Goal: Task Accomplishment & Management: Manage account settings

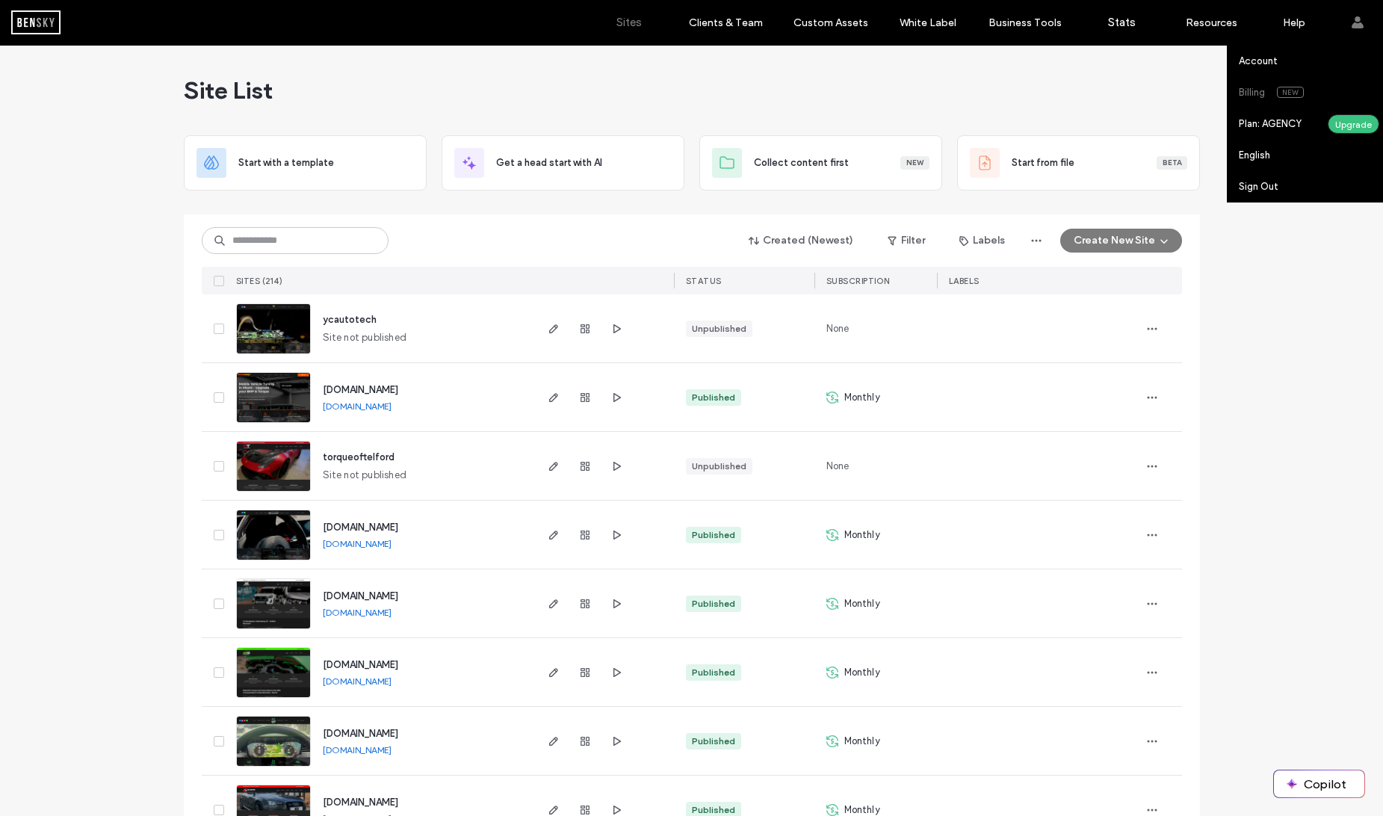
click at [1269, 85] on link "Billing New" at bounding box center [1311, 92] width 144 height 31
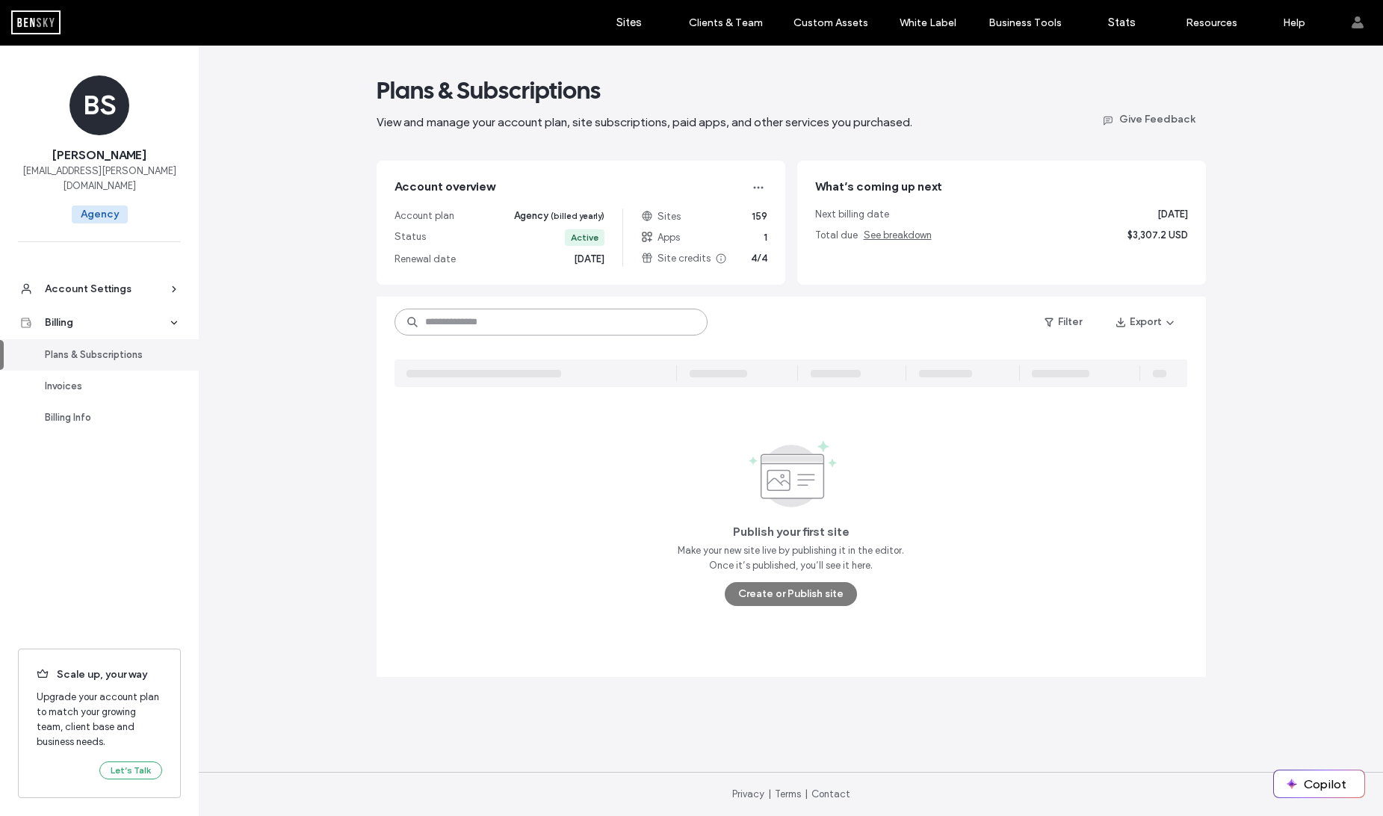
click at [522, 329] on input at bounding box center [551, 322] width 313 height 27
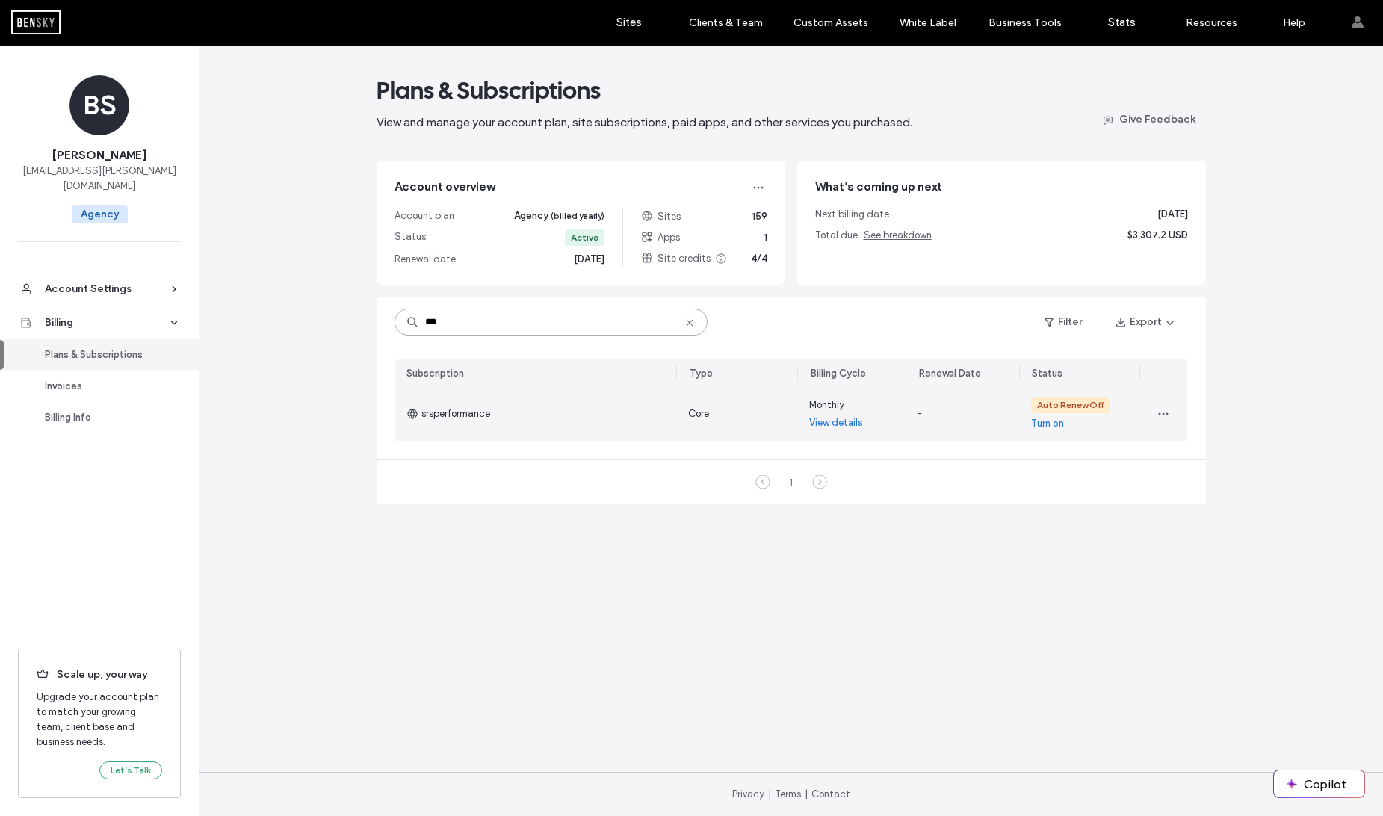
type input "***"
click at [1054, 425] on link "Turn on" at bounding box center [1047, 423] width 33 height 15
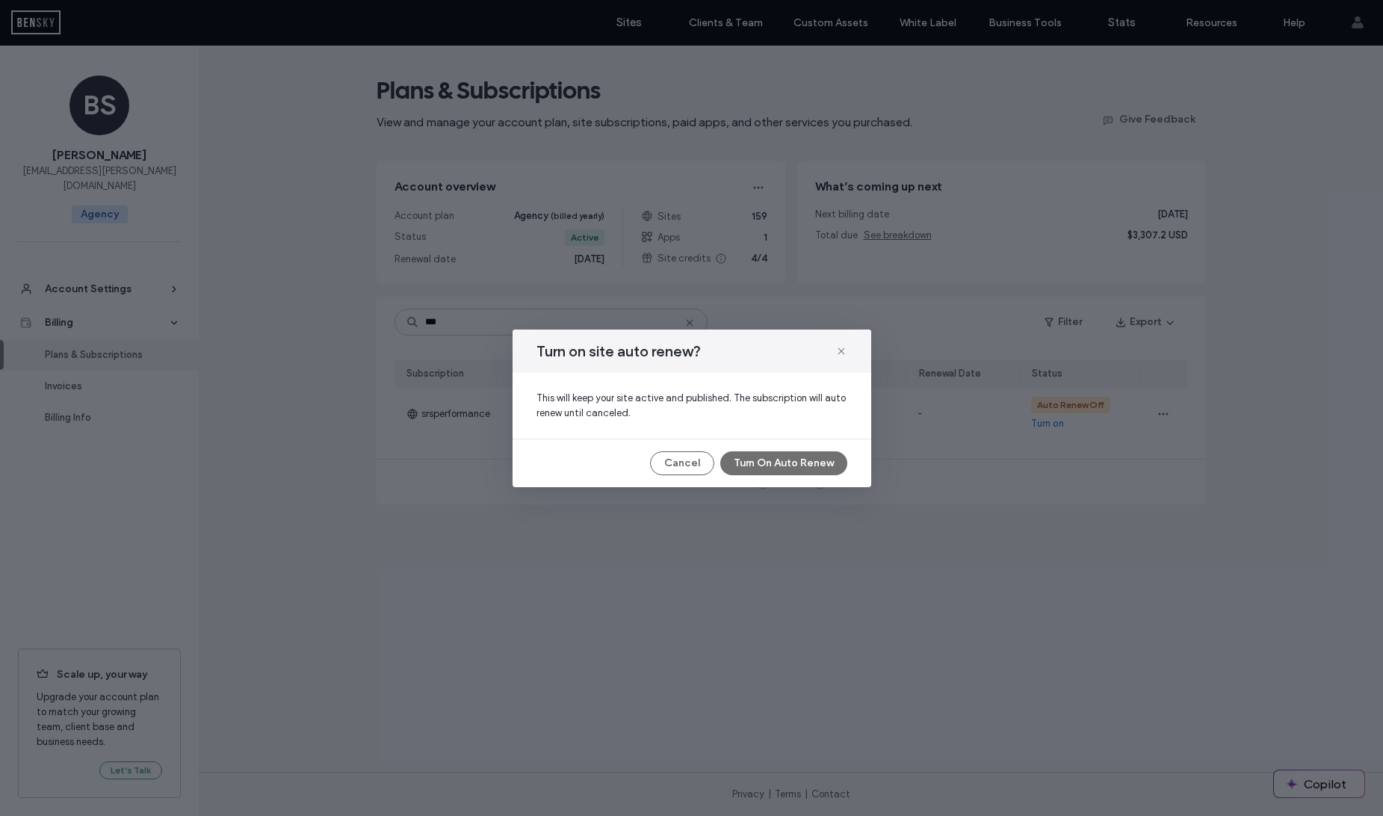
click at [777, 468] on button "Turn On Auto Renew" at bounding box center [783, 463] width 127 height 24
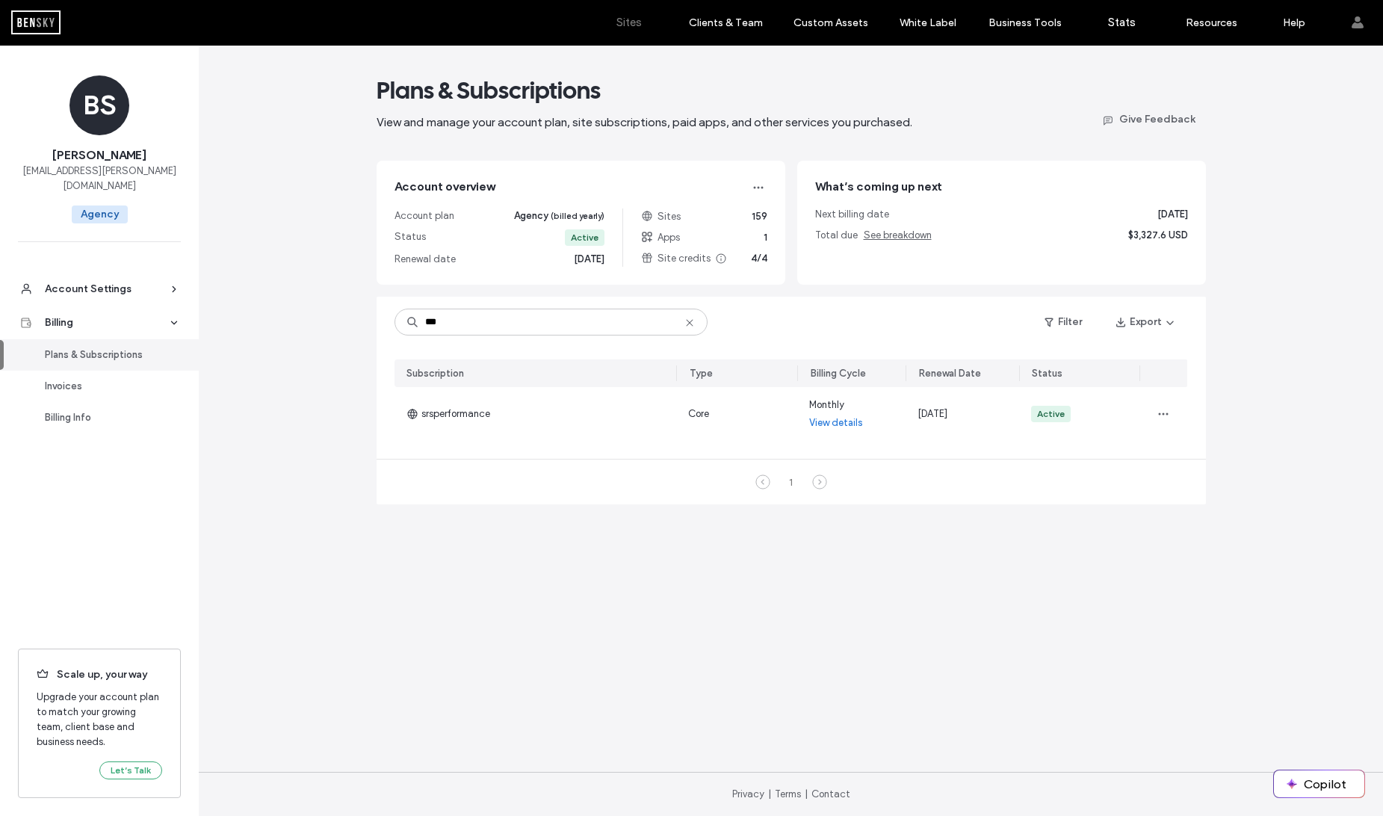
click at [625, 17] on label "Sites" at bounding box center [628, 22] width 25 height 13
